Goal: Register for event/course

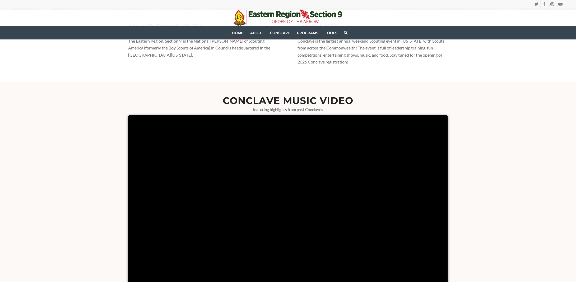
scroll to position [291, 0]
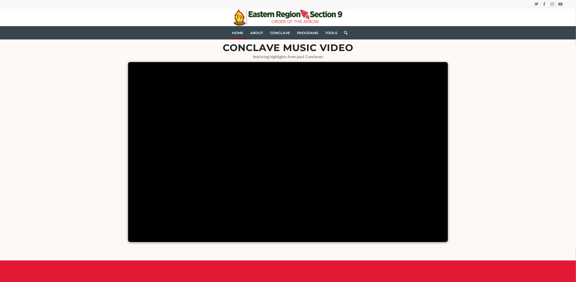
click at [460, 160] on div "Conclave Music Video featuring highlights from past Conclaves" at bounding box center [288, 144] width 346 height 231
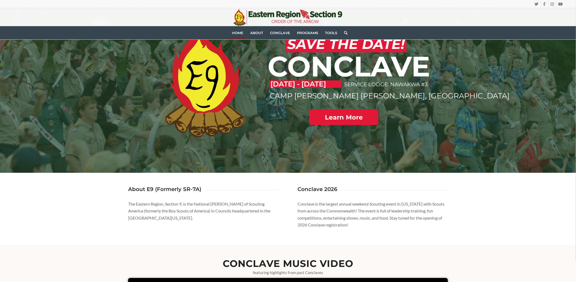
scroll to position [0, 0]
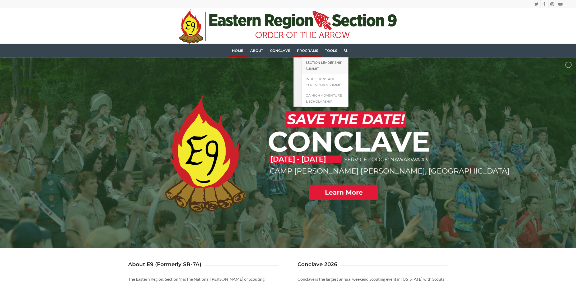
click at [313, 64] on link "Section Leadership Summit" at bounding box center [324, 65] width 47 height 16
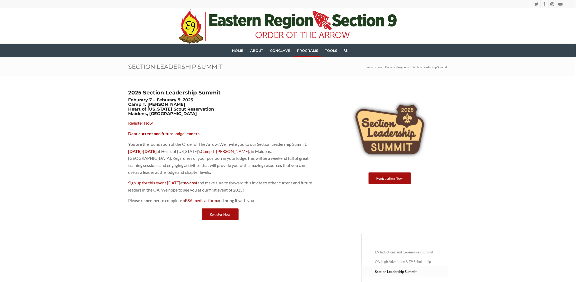
click at [462, 114] on div "2025 Section Leadership Summit Feburary 7 – Feburary 9, 2025 Camp T. Brady Saun…" at bounding box center [288, 155] width 576 height 158
click at [196, 144] on p "You are the foundation of the Order of The Arrow. We invite you to our Section …" at bounding box center [220, 158] width 184 height 35
click at [143, 123] on link "Register Now" at bounding box center [140, 122] width 25 height 5
click at [233, 48] on span "Home" at bounding box center [237, 50] width 11 height 4
